Goal: Task Accomplishment & Management: Complete application form

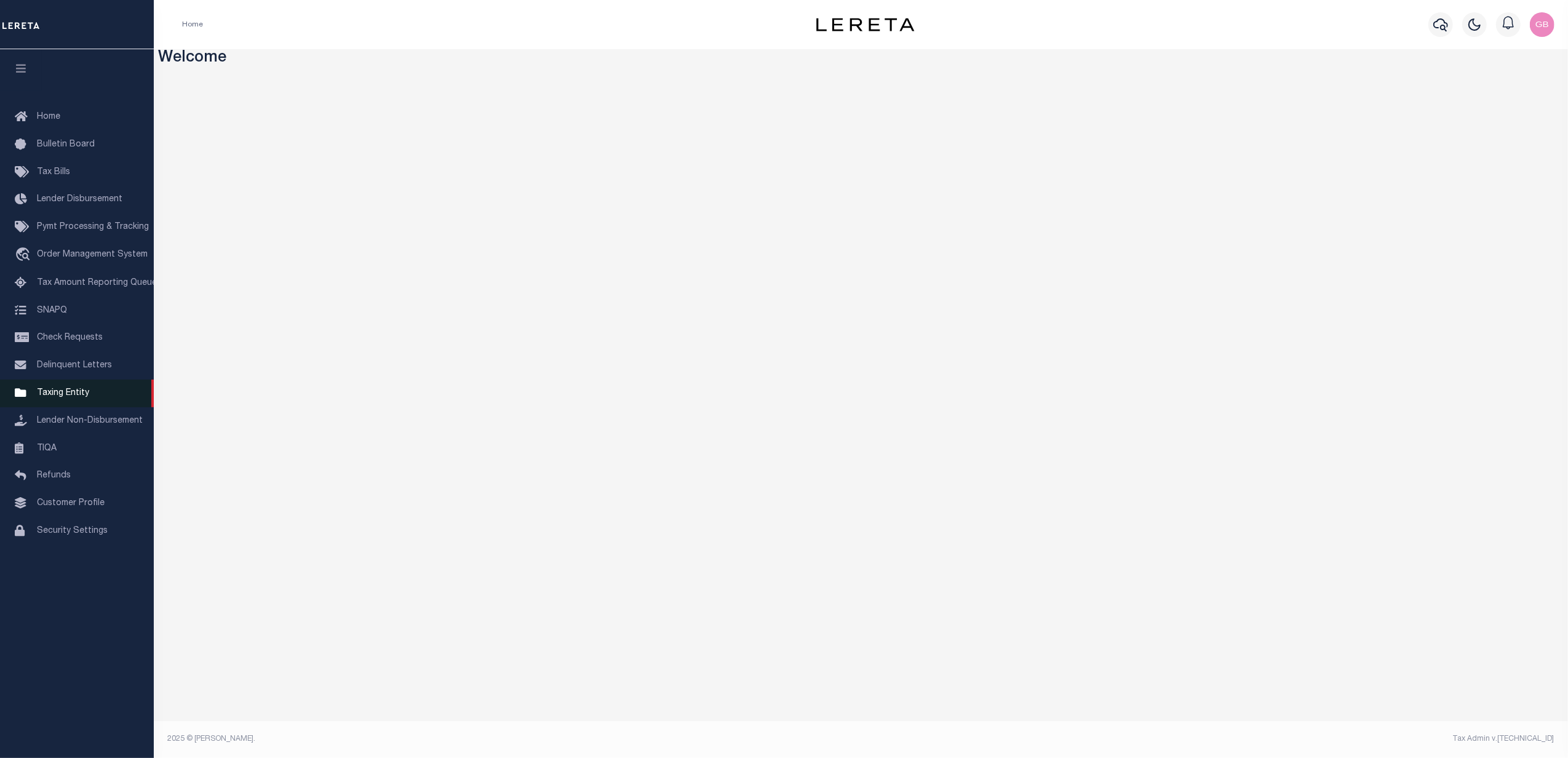
click at [63, 397] on span "Taxing Entity" at bounding box center [63, 393] width 52 height 8
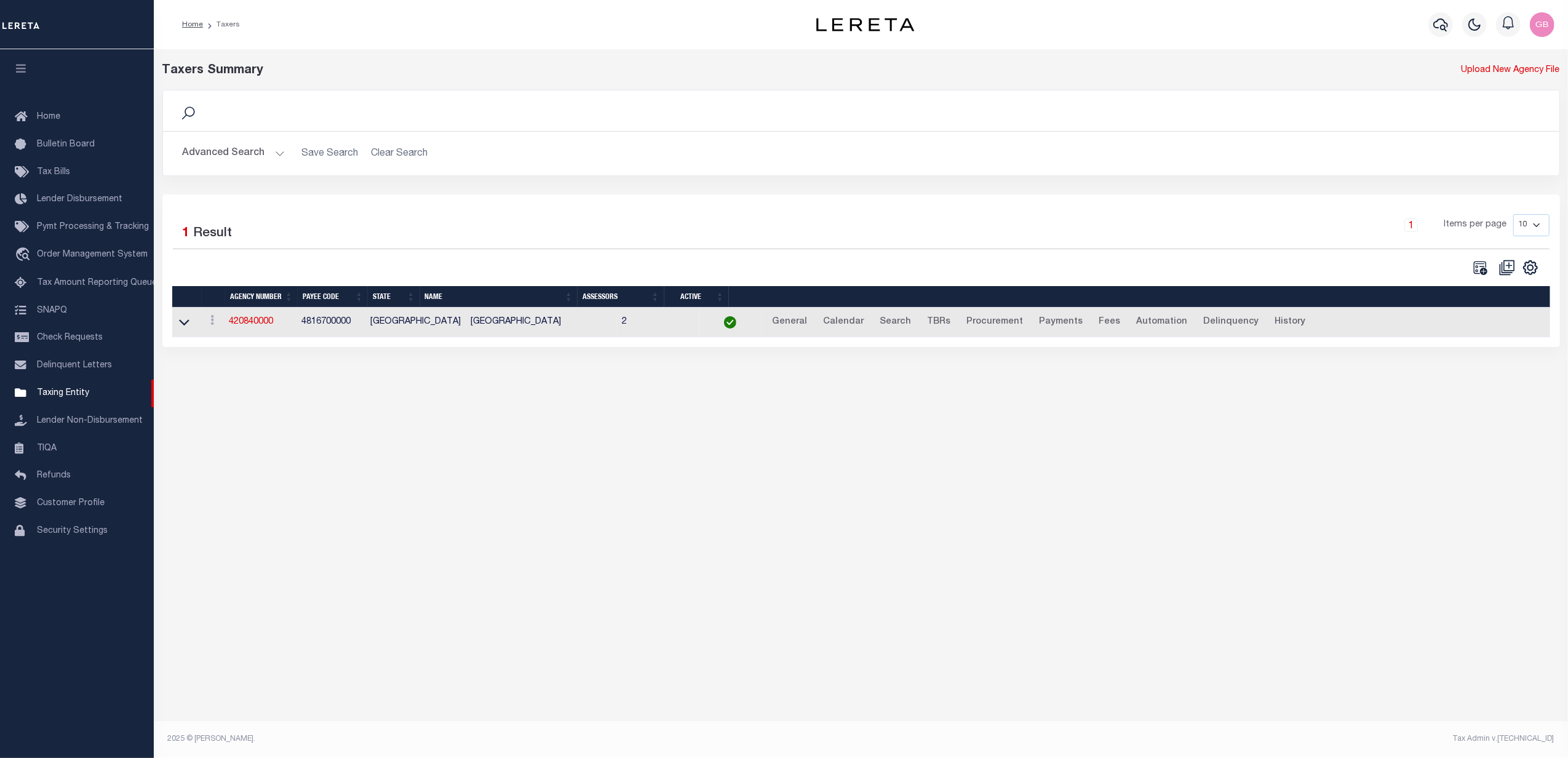
click at [231, 160] on button "Advanced Search" at bounding box center [234, 153] width 102 height 24
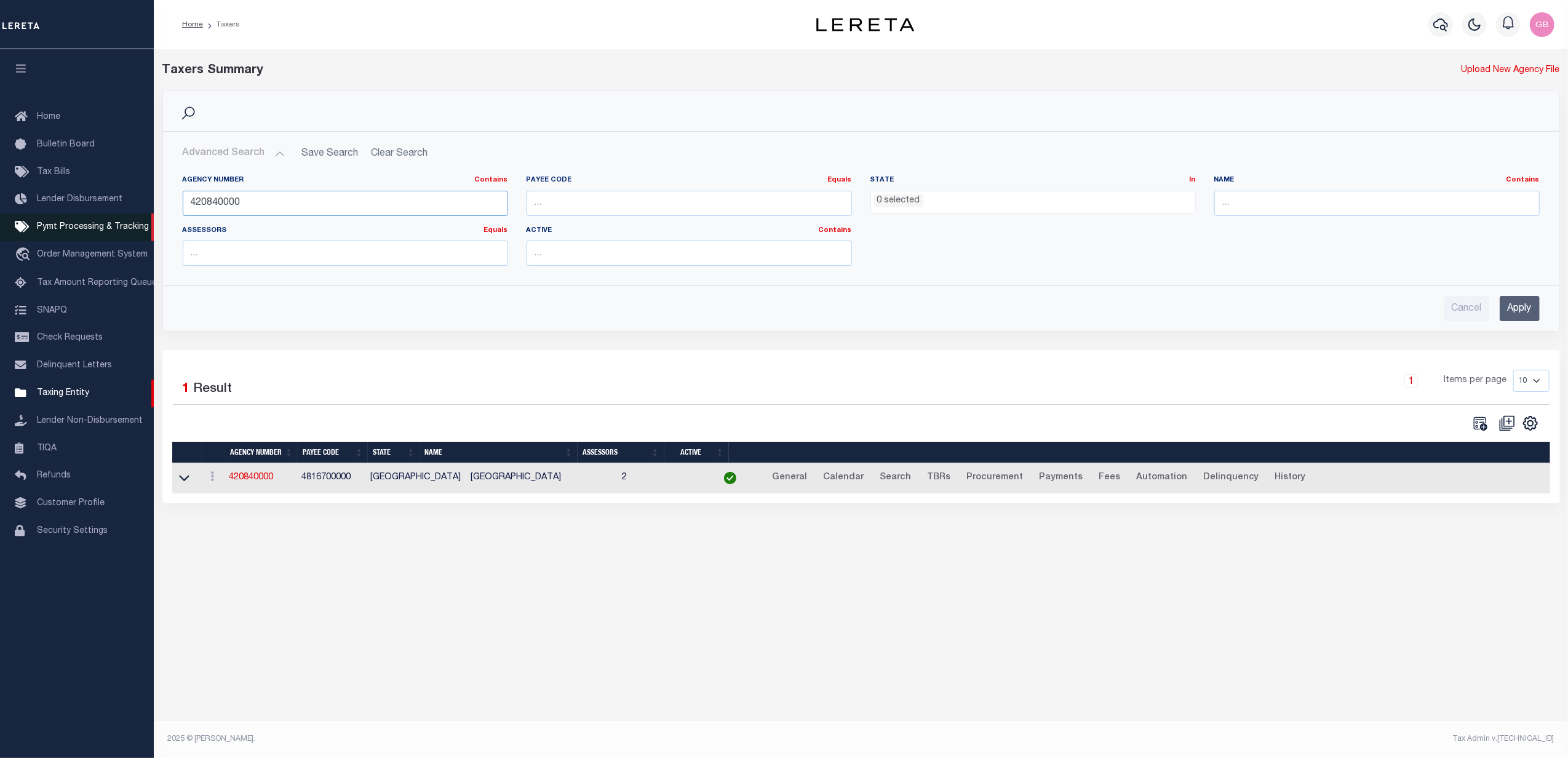
drag, startPoint x: 242, startPoint y: 205, endPoint x: 129, endPoint y: 214, distance: 113.4
click at [129, 214] on div "Home Taxers Profile" at bounding box center [784, 366] width 1568 height 732
type input "190160000"
drag, startPoint x: 1528, startPoint y: 308, endPoint x: 1521, endPoint y: 316, distance: 10.6
click at [1528, 308] on input "Apply" at bounding box center [1519, 308] width 40 height 25
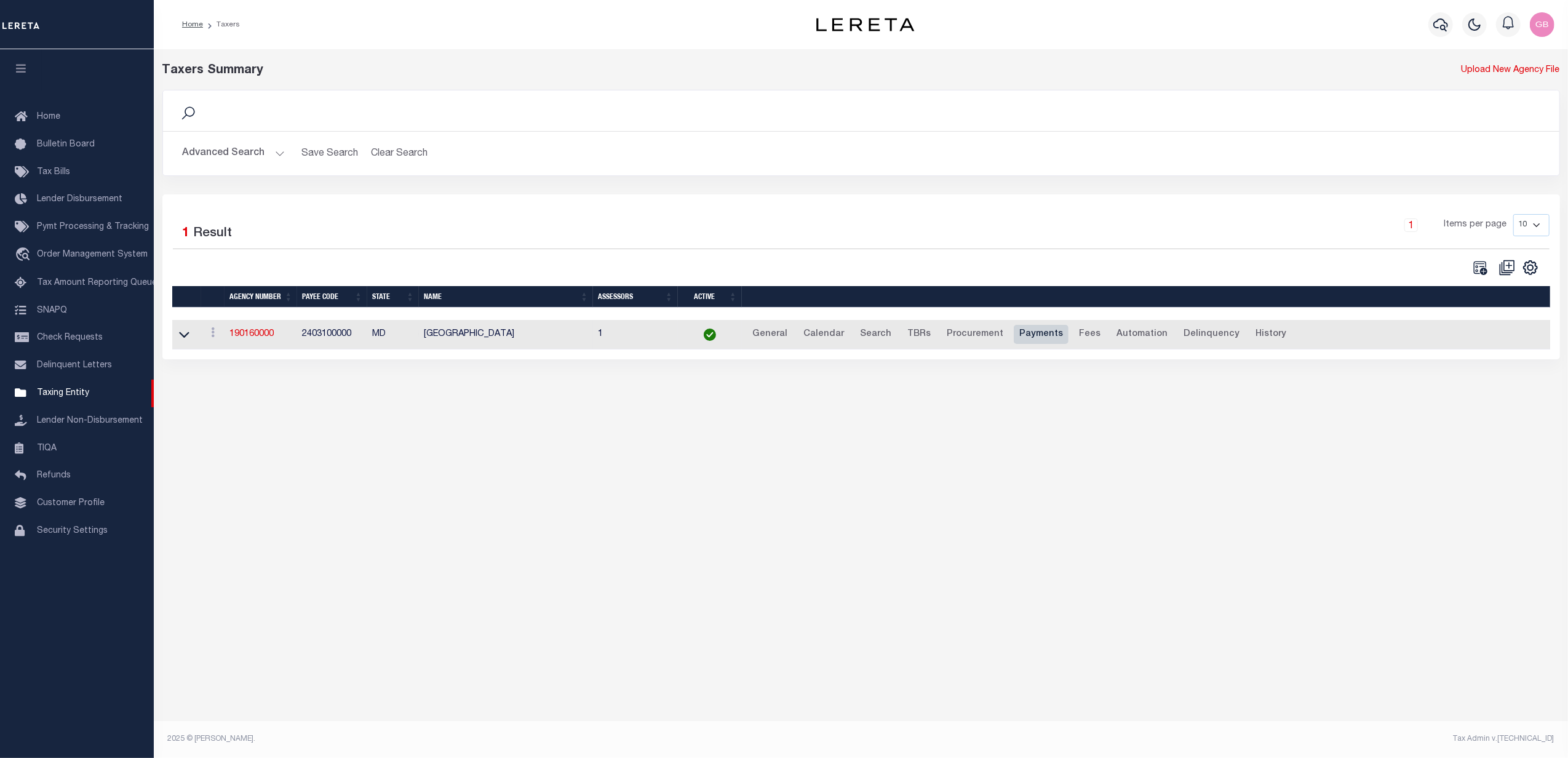
click at [1021, 331] on link "Payments" at bounding box center [1041, 335] width 54 height 20
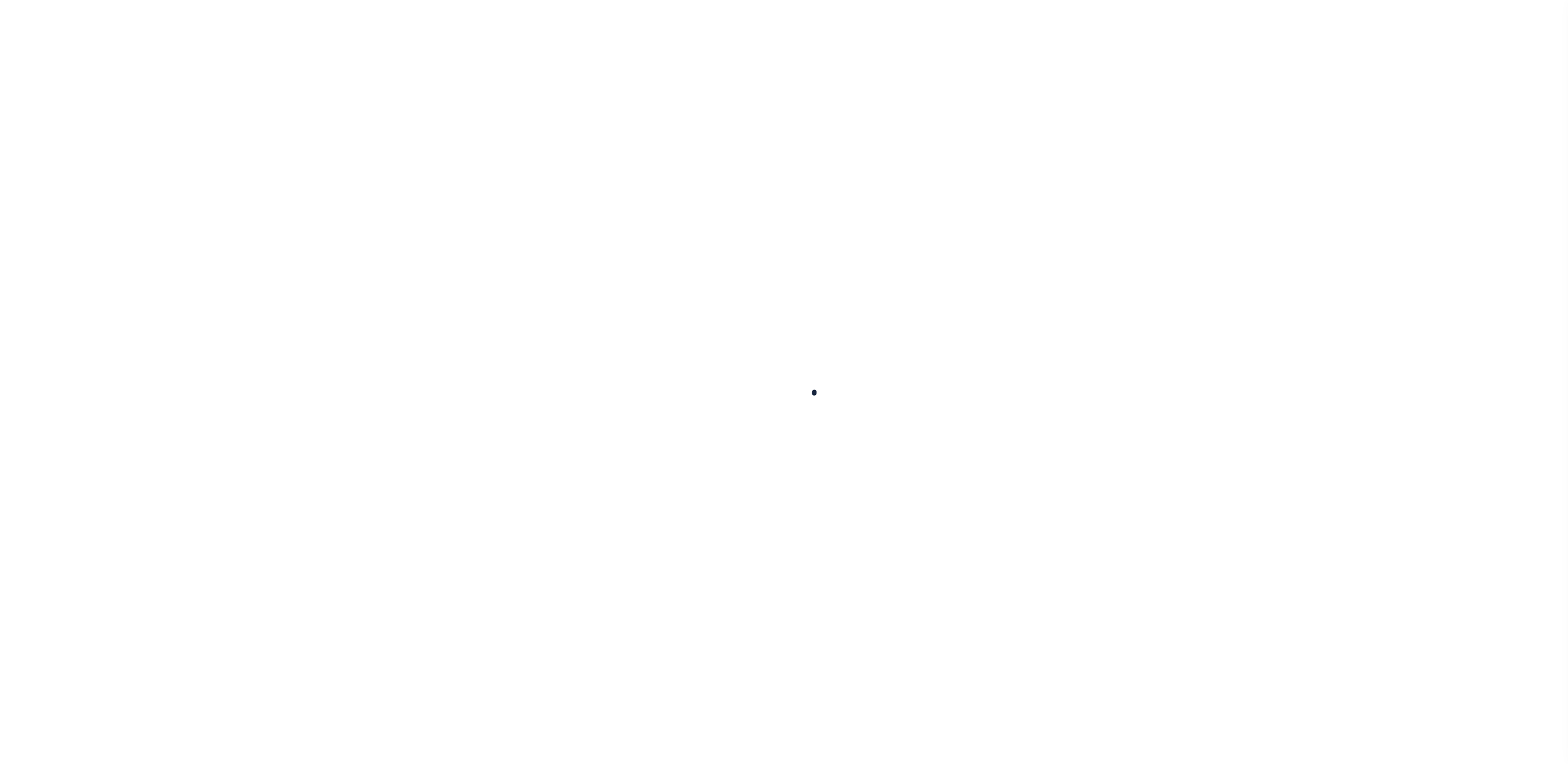
select select
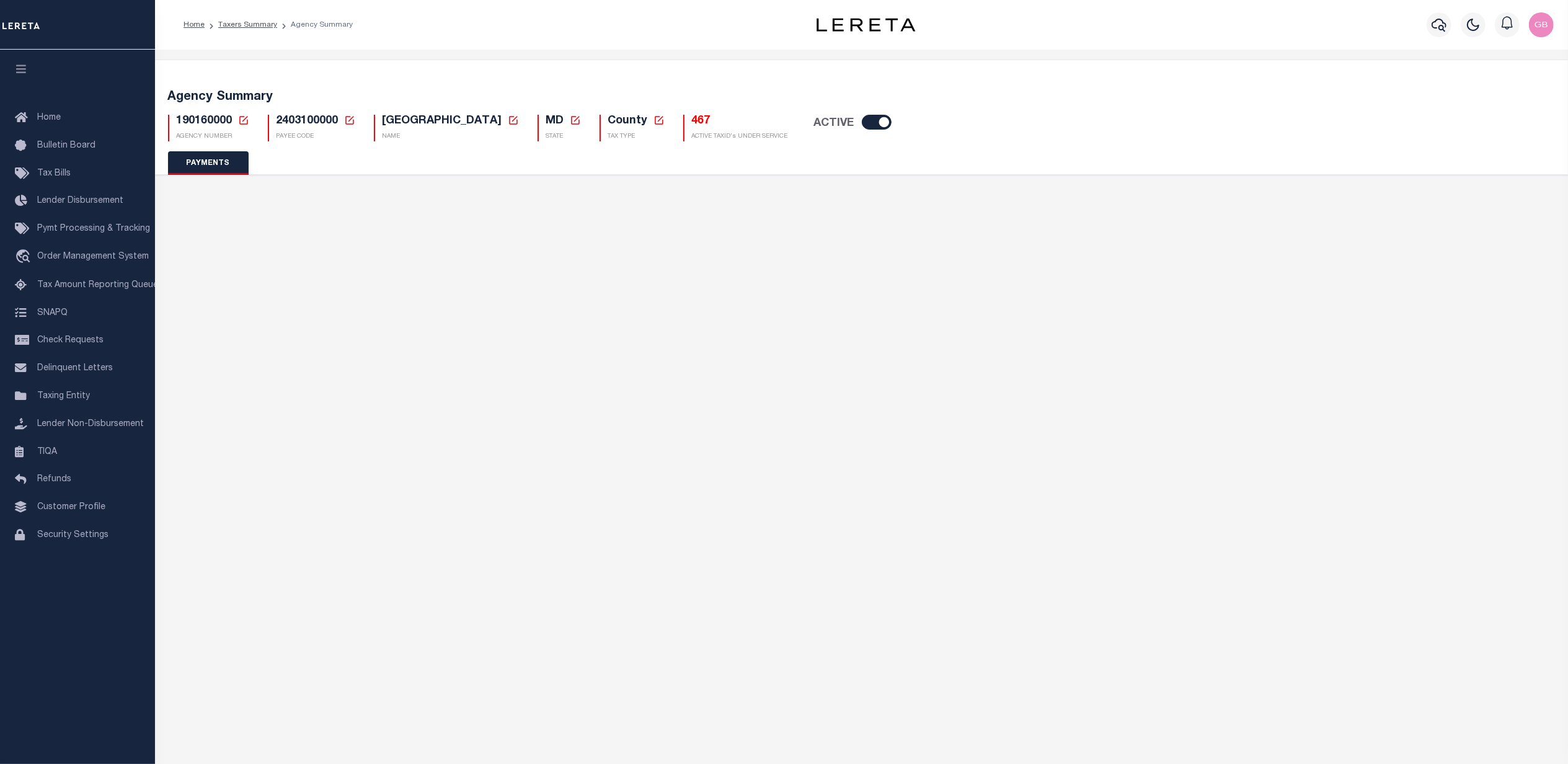
select select "false"
type input "N"
select select "true"
select select "6"
type input "25"
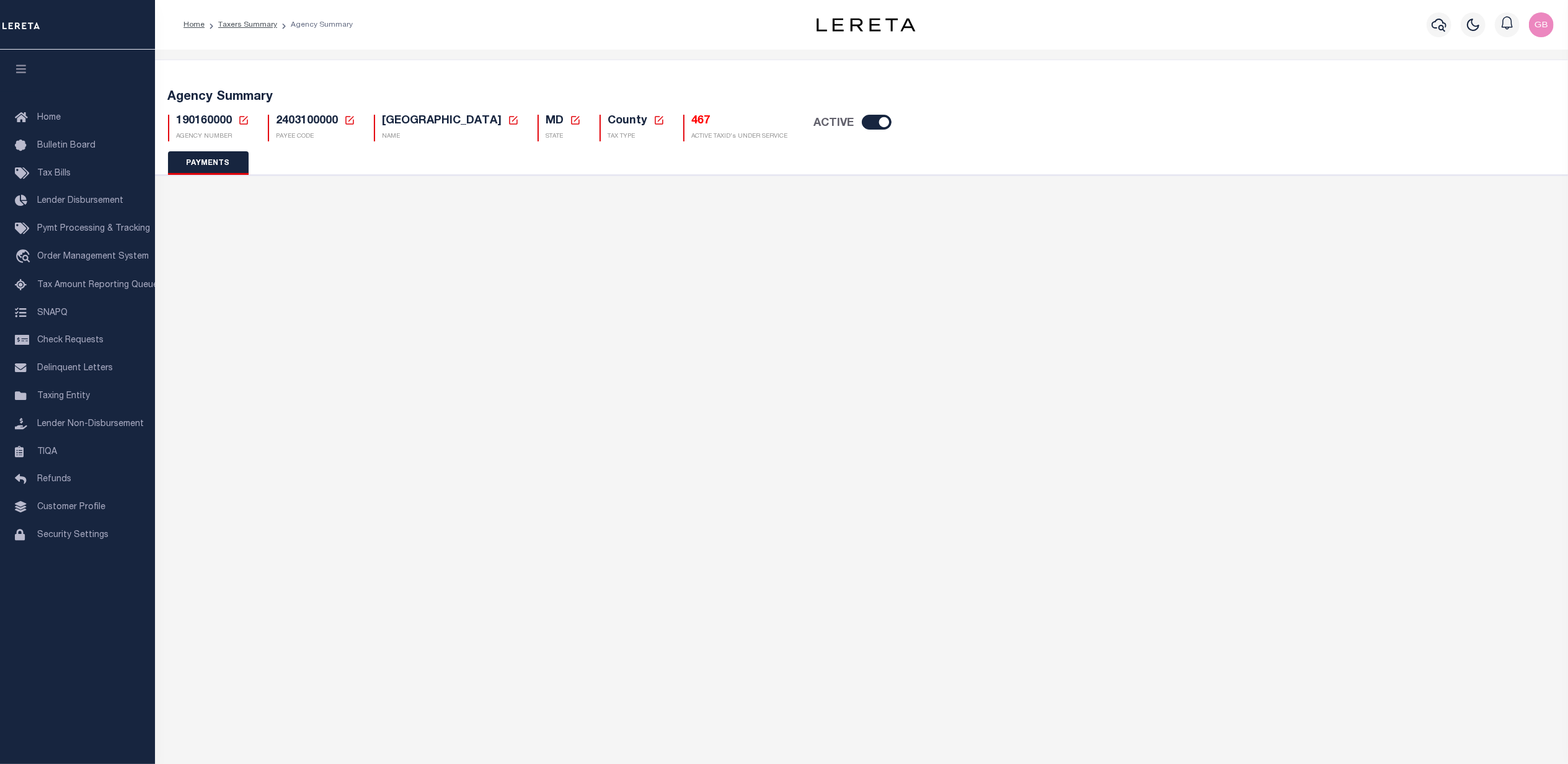
type input "051"
type input "N - Escrow reporting should not include - “Delinquent Prior Year(s) Exist”, “De…"
radio input "true"
type input "031000053"
type input "5303561481"
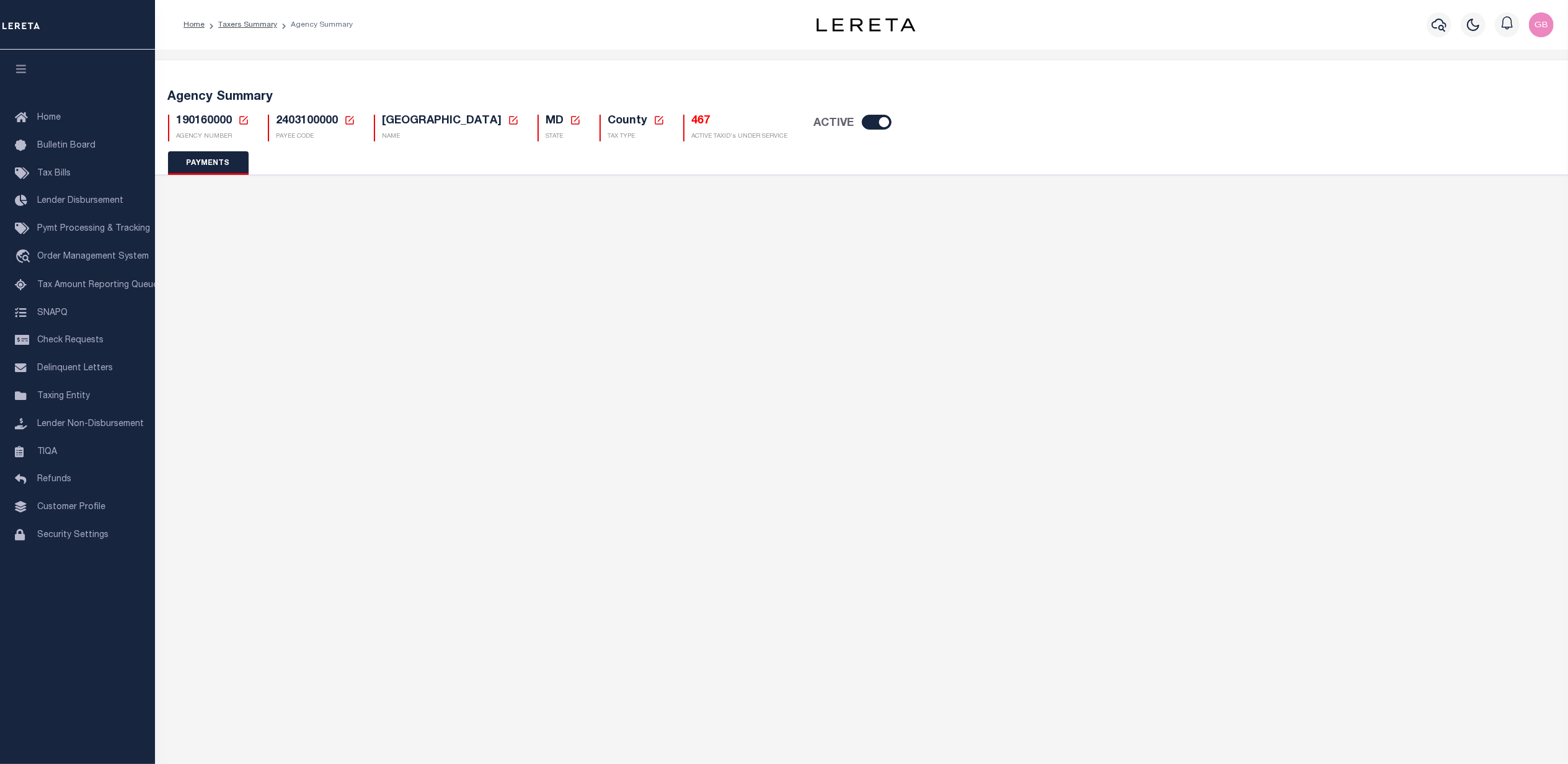
type input "Montgomery County Maryland Government"
type input "PNC Bank, NA"
checkbox input "false"
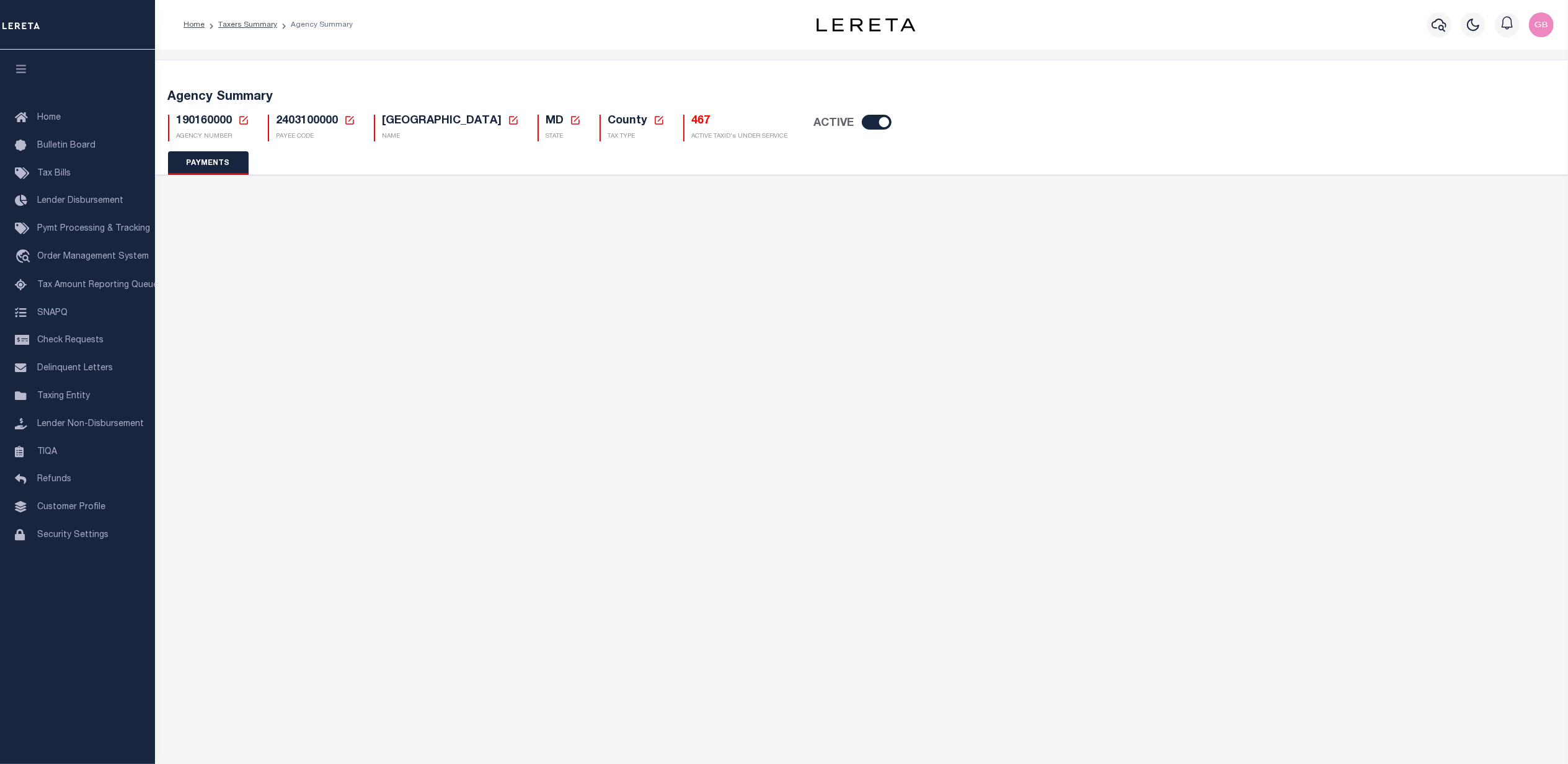
radio input "false"
radio input "true"
